Goal: Transaction & Acquisition: Purchase product/service

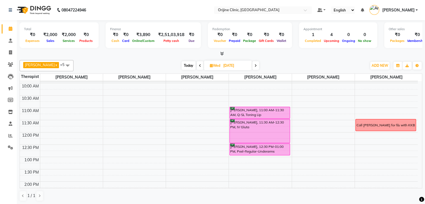
scroll to position [60, 0]
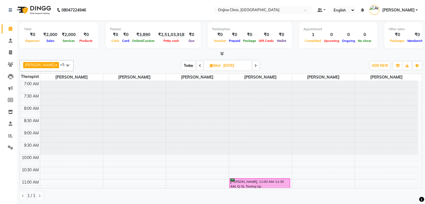
click at [210, 65] on icon at bounding box center [211, 66] width 3 height 4
select select "9"
select select "2025"
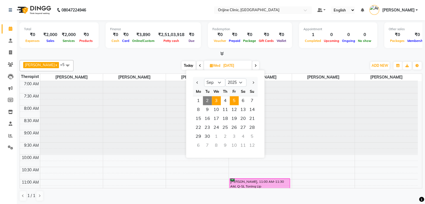
click at [234, 102] on span "5" at bounding box center [234, 100] width 9 height 9
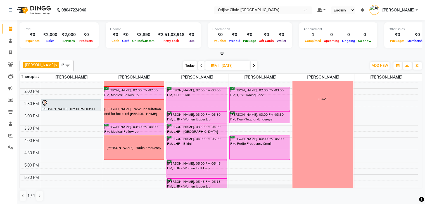
scroll to position [161, 0]
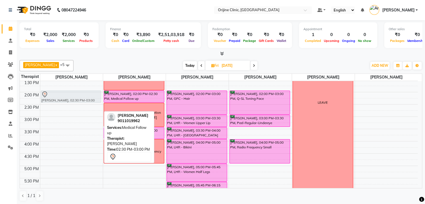
drag, startPoint x: 79, startPoint y: 107, endPoint x: 77, endPoint y: 94, distance: 13.0
click at [77, 94] on div "[PERSON_NAME], 11:30 AM-12:00 PM, Medical Follow up [PERSON_NAME], 02:30 PM-03:…" at bounding box center [71, 79] width 63 height 319
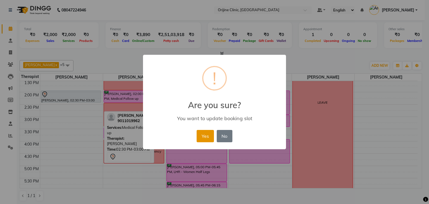
click at [201, 132] on button "Yes" at bounding box center [205, 136] width 17 height 12
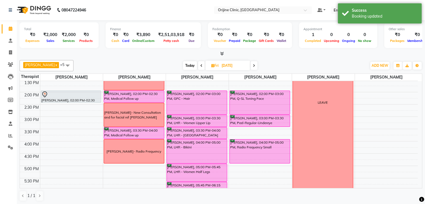
click at [256, 64] on span at bounding box center [254, 65] width 7 height 9
type input "[DATE]"
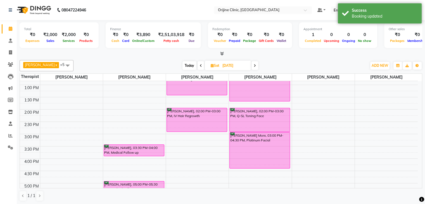
scroll to position [142, 0]
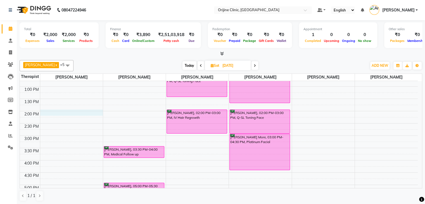
click at [68, 112] on div "7:00 AM 7:30 AM 8:00 AM 8:30 AM 9:00 AM 9:30 AM 10:00 AM 10:30 AM 11:00 AM 11:3…" at bounding box center [219, 98] width 398 height 319
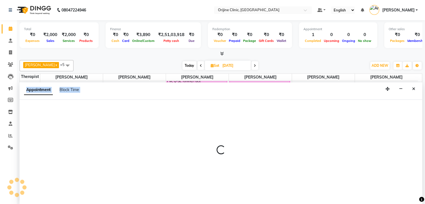
scroll to position [0, 0]
click at [68, 112] on div at bounding box center [221, 151] width 403 height 105
select select "10774"
select select "840"
select select "tentative"
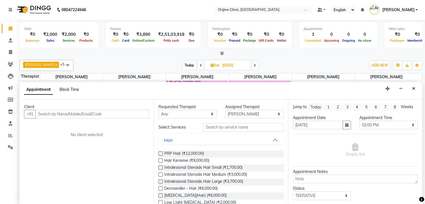
click at [67, 88] on span "Block Time" at bounding box center [70, 89] width 20 height 5
select select "10774"
select select "840"
select select "855"
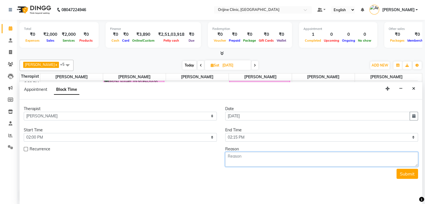
click at [246, 156] on textarea at bounding box center [321, 159] width 193 height 15
click at [228, 155] on textarea "[PERSON_NAME] - ref [PERSON_NAME]" at bounding box center [321, 159] width 193 height 15
click at [264, 157] on textarea "New Consult [PERSON_NAME] - ref [PERSON_NAME]" at bounding box center [321, 159] width 193 height 15
click at [264, 157] on textarea "New Consult [PERSON_NAME]-- ref [PERSON_NAME]" at bounding box center [321, 159] width 193 height 15
type textarea "New Consult [PERSON_NAME]- 9561644504 - ref [PERSON_NAME]"
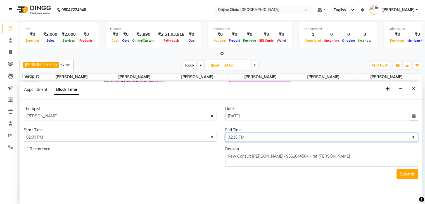
click at [319, 139] on select "Select 08:00 AM 08:15 AM 08:30 AM 08:45 AM 09:00 AM 09:15 AM 09:30 AM 09:45 AM …" at bounding box center [321, 137] width 193 height 9
select select "900"
click at [225, 133] on select "Select 08:00 AM 08:15 AM 08:30 AM 08:45 AM 09:00 AM 09:15 AM 09:30 AM 09:45 AM …" at bounding box center [321, 137] width 193 height 9
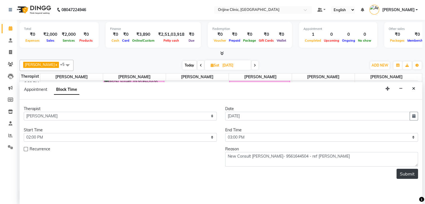
click at [409, 172] on button "Submit" at bounding box center [408, 174] width 22 height 10
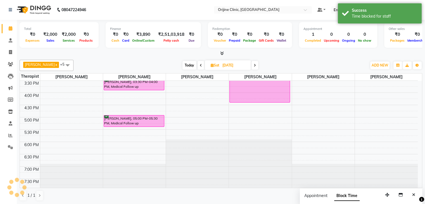
scroll to position [0, 0]
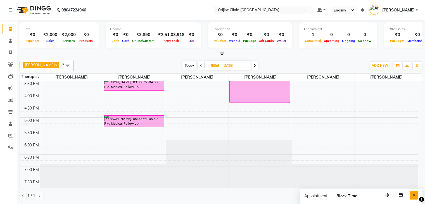
click at [414, 196] on icon "Close" at bounding box center [413, 195] width 3 height 4
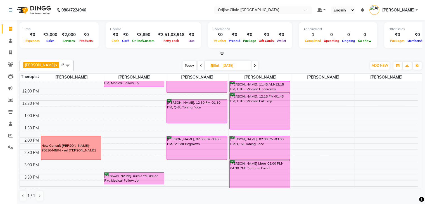
click at [185, 65] on span "Today" at bounding box center [189, 65] width 14 height 9
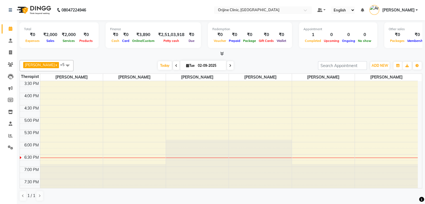
click at [229, 65] on icon at bounding box center [230, 65] width 2 height 3
type input "[DATE]"
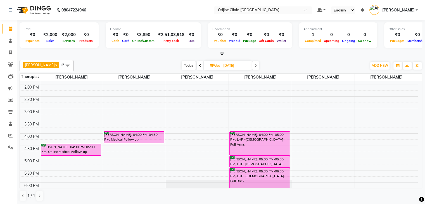
scroll to position [171, 0]
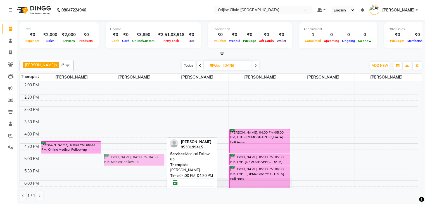
drag, startPoint x: 143, startPoint y: 132, endPoint x: 146, endPoint y: 157, distance: 25.3
click at [146, 157] on div "[PERSON_NAME], 04:00 PM-04:30 PM, Medical Follow up [PERSON_NAME], 04:00 PM-04:…" at bounding box center [134, 69] width 63 height 319
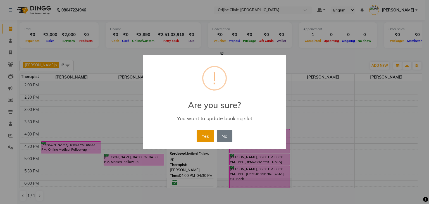
click at [204, 134] on button "Yes" at bounding box center [205, 136] width 17 height 12
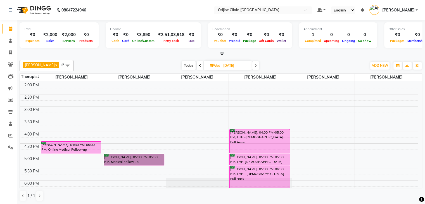
drag, startPoint x: 143, startPoint y: 158, endPoint x: 140, endPoint y: 142, distance: 16.2
drag, startPoint x: 140, startPoint y: 142, endPoint x: 131, endPoint y: 144, distance: 9.8
click at [131, 144] on div "7:00 AM 7:30 AM 8:00 AM 8:30 AM 9:00 AM 9:30 AM 10:00 AM 10:30 AM 11:00 AM 11:3…" at bounding box center [219, 69] width 398 height 319
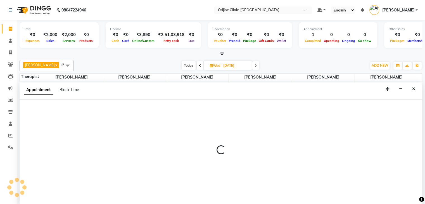
scroll to position [0, 0]
select select "10775"
select select "990"
select select "tentative"
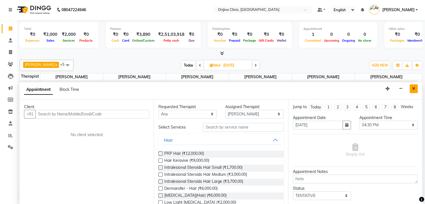
click at [414, 87] on icon "Close" at bounding box center [413, 89] width 3 height 4
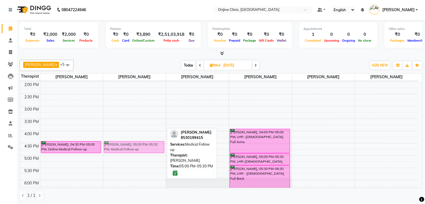
drag, startPoint x: 143, startPoint y: 156, endPoint x: 143, endPoint y: 152, distance: 3.6
click at [143, 144] on div "[PERSON_NAME], 05:00 PM-05:30 PM, Medical Follow up [PERSON_NAME], 05:00 PM-05:…" at bounding box center [134, 69] width 63 height 319
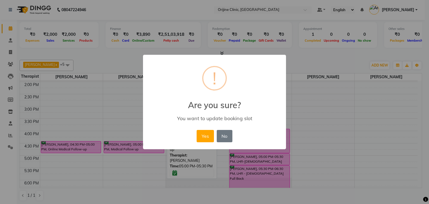
drag, startPoint x: 74, startPoint y: 144, endPoint x: 80, endPoint y: 128, distance: 16.9
click at [80, 128] on div "× ! Are you sure? You want to update booking slot Yes No No" at bounding box center [214, 102] width 429 height 204
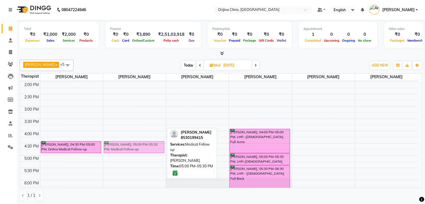
drag, startPoint x: 117, startPoint y: 155, endPoint x: 118, endPoint y: 143, distance: 12.1
click at [118, 143] on div "[PERSON_NAME], 05:00 PM-05:30 PM, Medical Follow up [PERSON_NAME], 05:00 PM-05:…" at bounding box center [134, 69] width 63 height 319
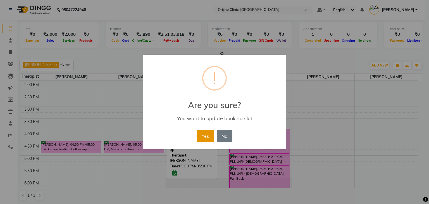
click at [202, 132] on button "Yes" at bounding box center [205, 136] width 17 height 12
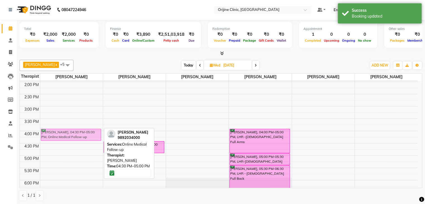
drag, startPoint x: 79, startPoint y: 147, endPoint x: 76, endPoint y: 134, distance: 13.0
click at [76, 134] on div "[PERSON_NAME], 04:30 PM-05:00 PM, Online Medical Follow-up [PERSON_NAME], 04:30…" at bounding box center [71, 69] width 63 height 319
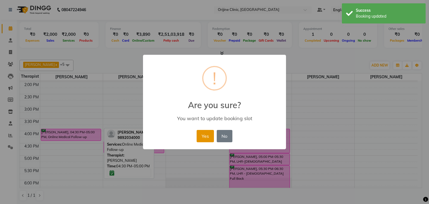
click at [204, 134] on button "Yes" at bounding box center [205, 136] width 17 height 12
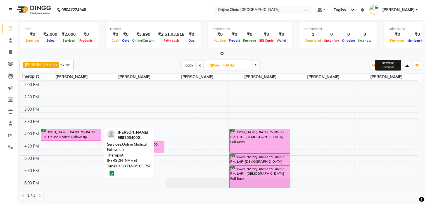
click at [406, 66] on button "button" at bounding box center [407, 65] width 9 height 8
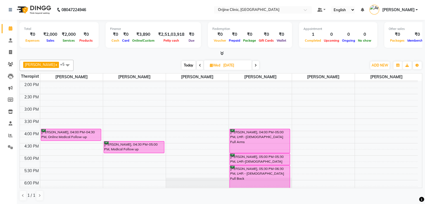
click at [212, 65] on icon at bounding box center [211, 65] width 3 height 4
select select "9"
select select "2025"
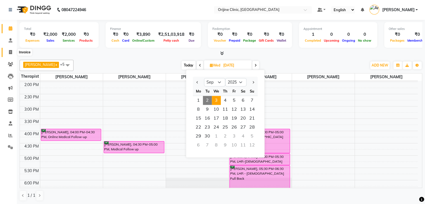
click at [12, 52] on icon at bounding box center [10, 52] width 3 height 4
select select "service"
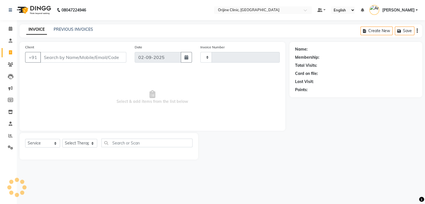
type input "0967"
select select "702"
click at [78, 30] on link "PREVIOUS INVOICES" at bounding box center [73, 29] width 39 height 5
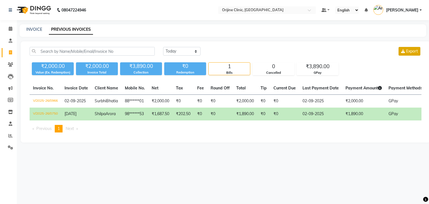
click at [402, 54] on button "Export" at bounding box center [410, 51] width 22 height 9
click at [30, 29] on div "INVOICE" at bounding box center [34, 30] width 16 height 6
click at [30, 29] on link "INVOICE" at bounding box center [34, 29] width 16 height 5
select select "service"
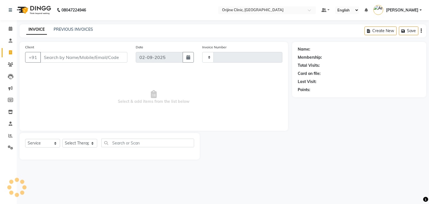
type input "0967"
select select "702"
click at [51, 143] on select "Select Service Product Membership Package Voucher Prepaid Gift Card" at bounding box center [42, 143] width 35 height 9
select select "product"
click at [25, 139] on select "Select Service Product Membership Package Voucher Prepaid Gift Card" at bounding box center [42, 143] width 35 height 9
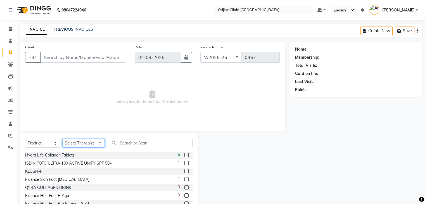
click at [86, 146] on select "Select Therapist [PERSON_NAME][GEOGRAPHIC_DATA] [PERSON_NAME] [PERSON_NAME] [PE…" at bounding box center [83, 143] width 42 height 9
select select "10775"
click at [62, 139] on select "Select Therapist [PERSON_NAME][GEOGRAPHIC_DATA] [PERSON_NAME] [PERSON_NAME] [PE…" at bounding box center [83, 143] width 42 height 9
click at [58, 58] on input "Client" at bounding box center [83, 57] width 86 height 11
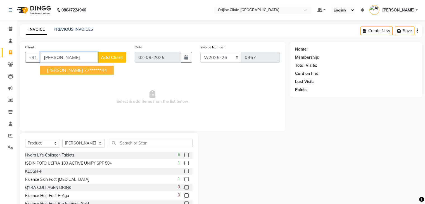
click at [63, 71] on span "[PERSON_NAME]" at bounding box center [65, 70] width 36 height 6
type input "77******44"
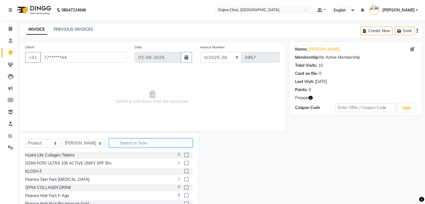
click at [132, 142] on input "text" at bounding box center [151, 143] width 84 height 9
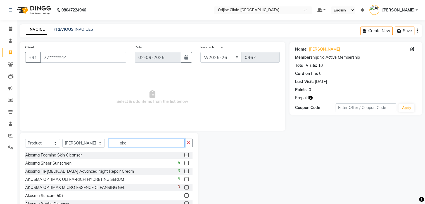
type input "ako"
click at [184, 181] on label at bounding box center [186, 179] width 4 height 4
click at [184, 181] on input "checkbox" at bounding box center [186, 180] width 4 height 4
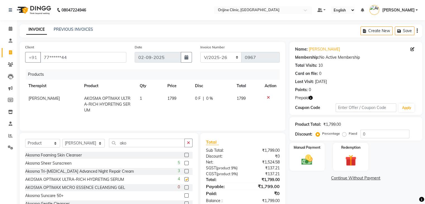
checkbox input "false"
click at [11, 29] on icon at bounding box center [11, 29] width 4 height 4
